Goal: Information Seeking & Learning: Learn about a topic

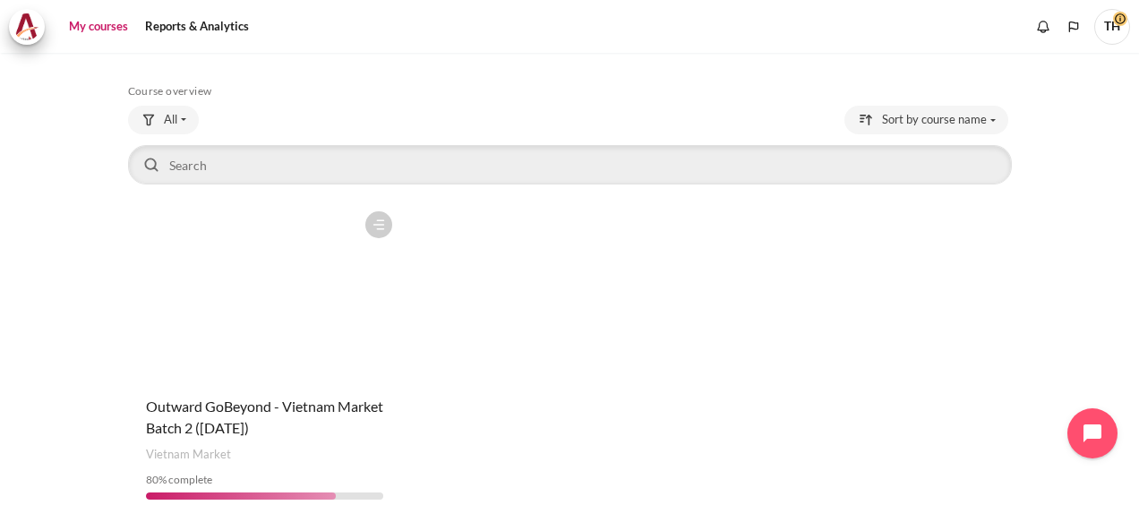
scroll to position [90, 0]
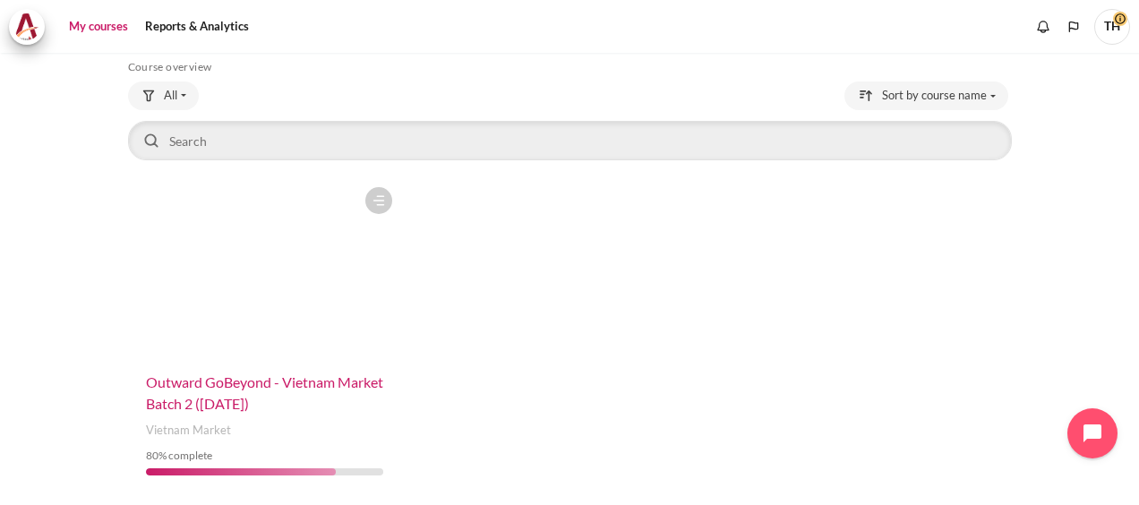
click at [235, 385] on span "Outward GoBeyond - Vietnam Market Batch 2 ([DATE])" at bounding box center [264, 392] width 237 height 39
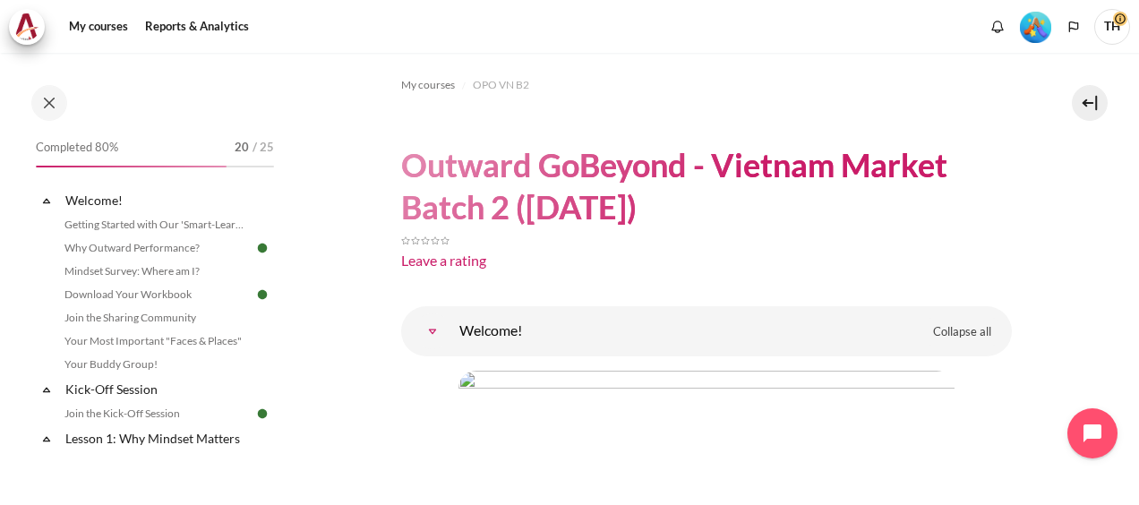
click at [582, 27] on div "My courses Reports & Analytics" at bounding box center [569, 27] width 1121 height 36
click at [505, 47] on nav at bounding box center [569, 26] width 1139 height 53
click at [537, 48] on nav at bounding box center [569, 26] width 1139 height 53
click at [655, 30] on div "My courses Reports & Analytics" at bounding box center [569, 27] width 1121 height 36
click at [648, 30] on div "My courses Reports & Analytics" at bounding box center [569, 27] width 1121 height 36
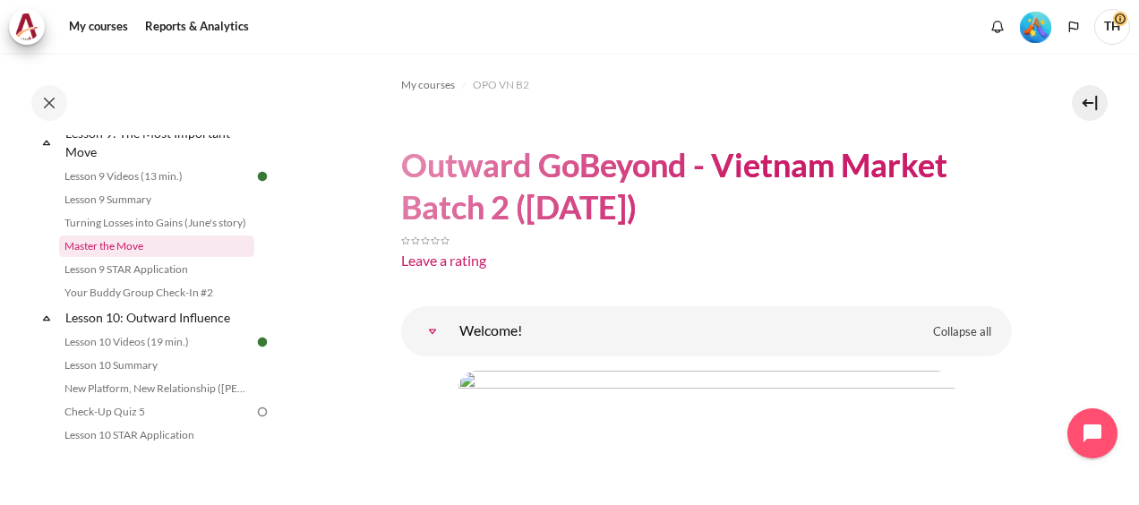
scroll to position [1503, 0]
